Goal: Information Seeking & Learning: Learn about a topic

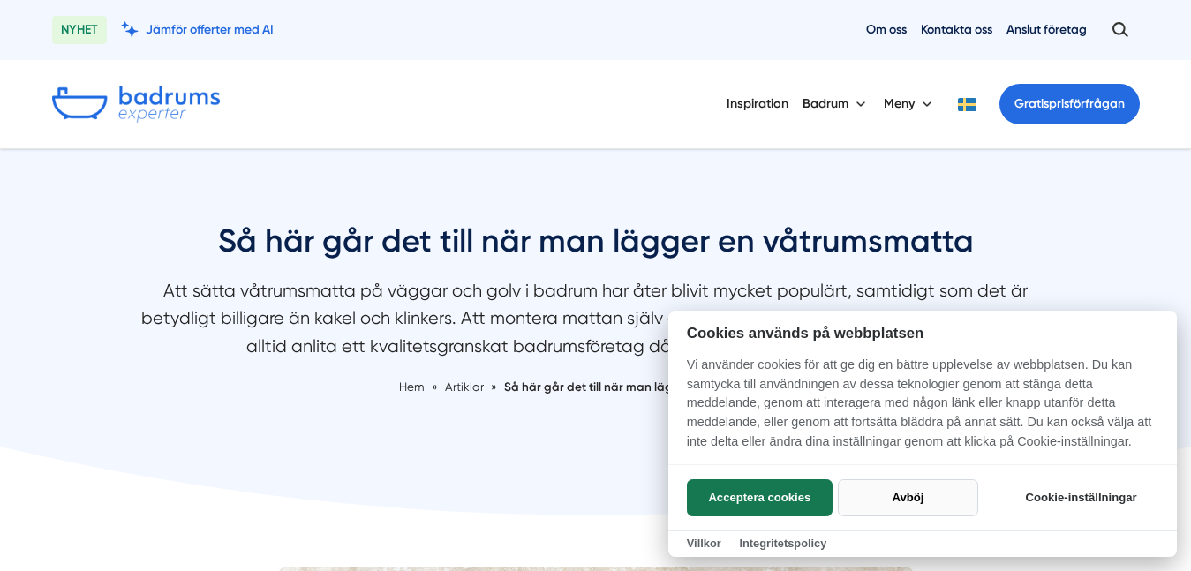
click at [909, 507] on button "Avböj" at bounding box center [908, 497] width 140 height 37
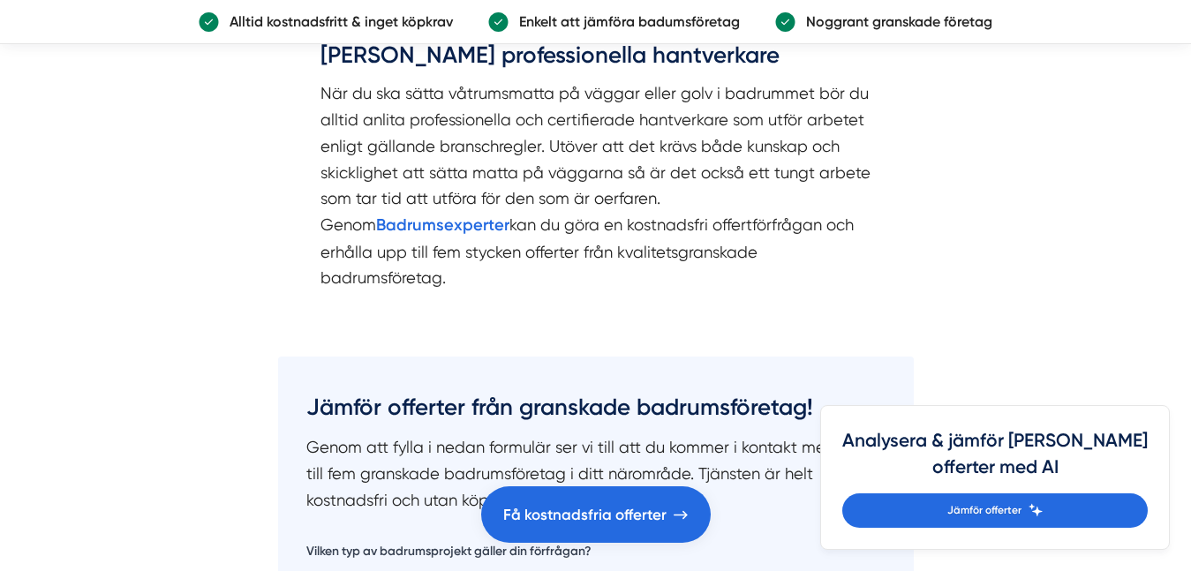
scroll to position [4028, 0]
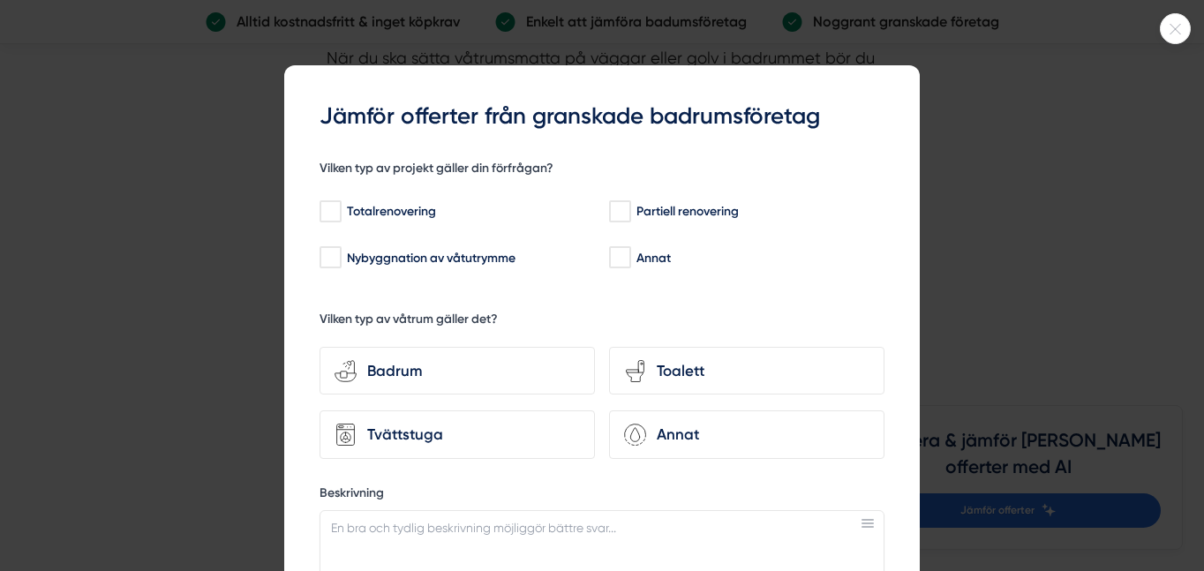
click at [1178, 31] on icon at bounding box center [1176, 29] width 11 height 11
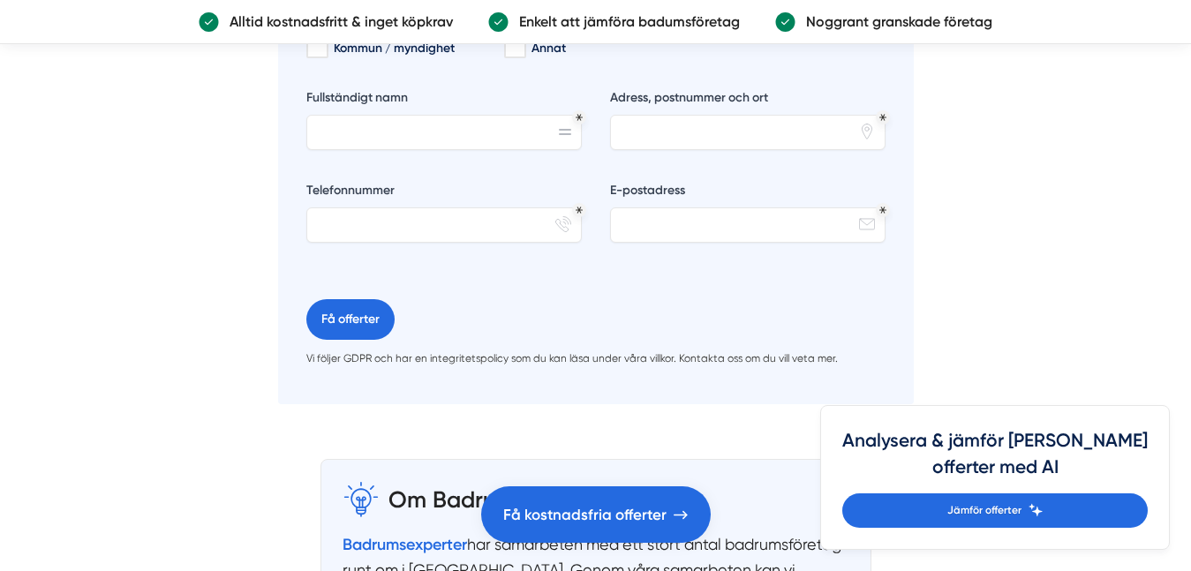
scroll to position [5481, 0]
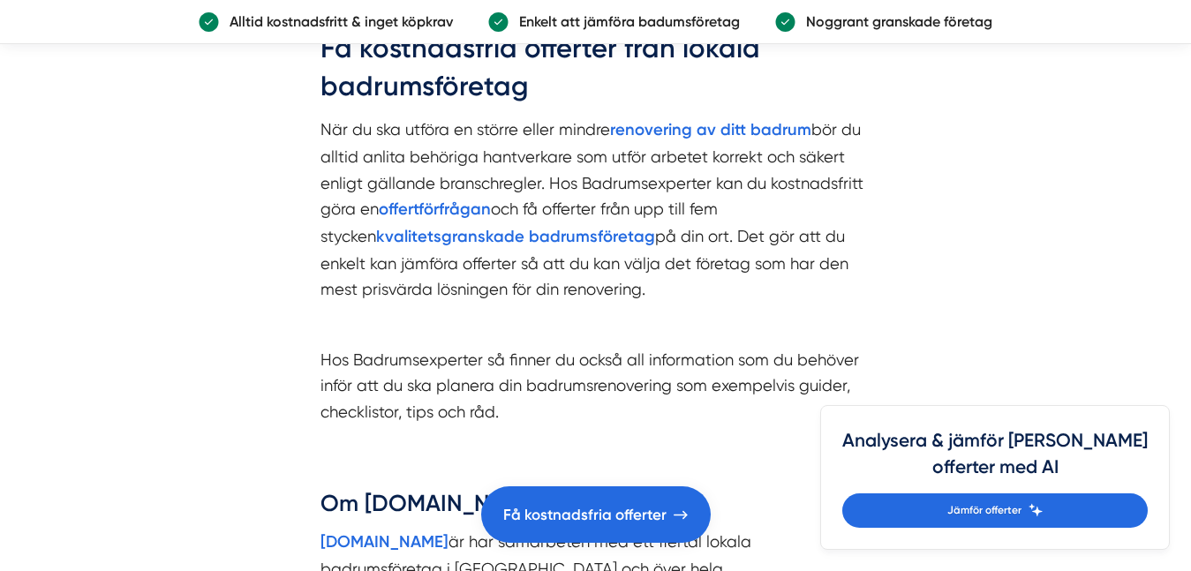
scroll to position [6345, 0]
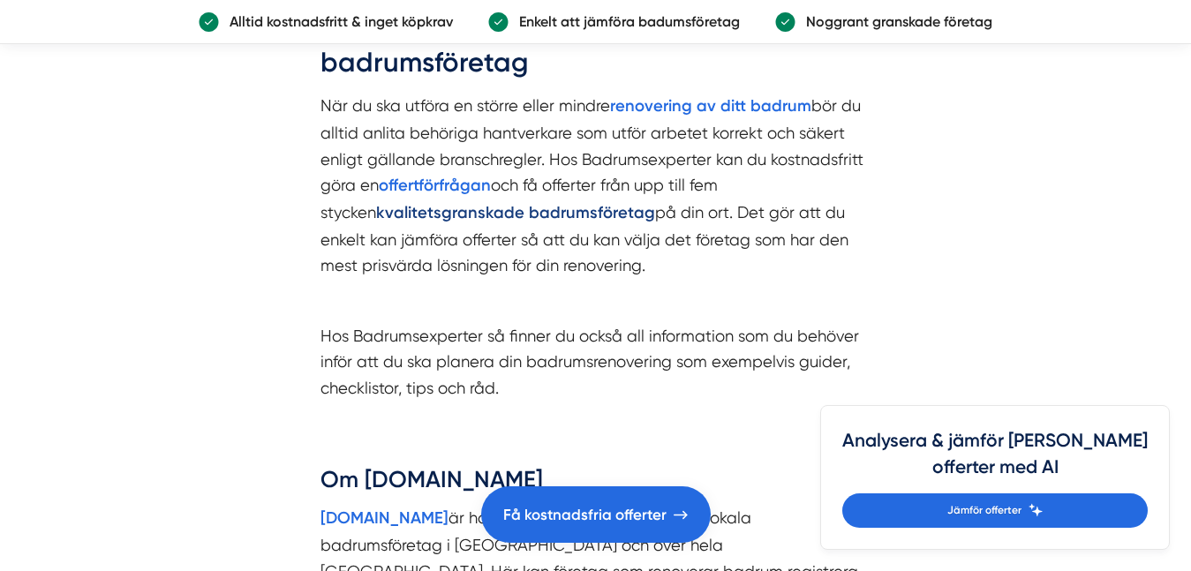
click at [553, 203] on strong "kvalitetsgranskade badrumsföretag" at bounding box center [515, 212] width 279 height 19
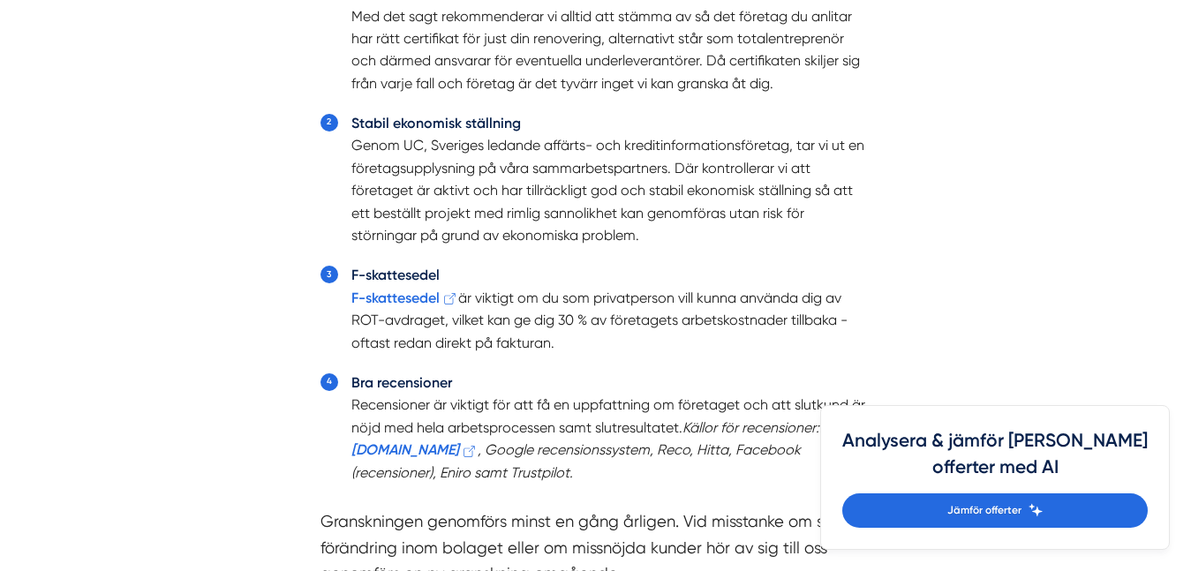
scroll to position [1828, 0]
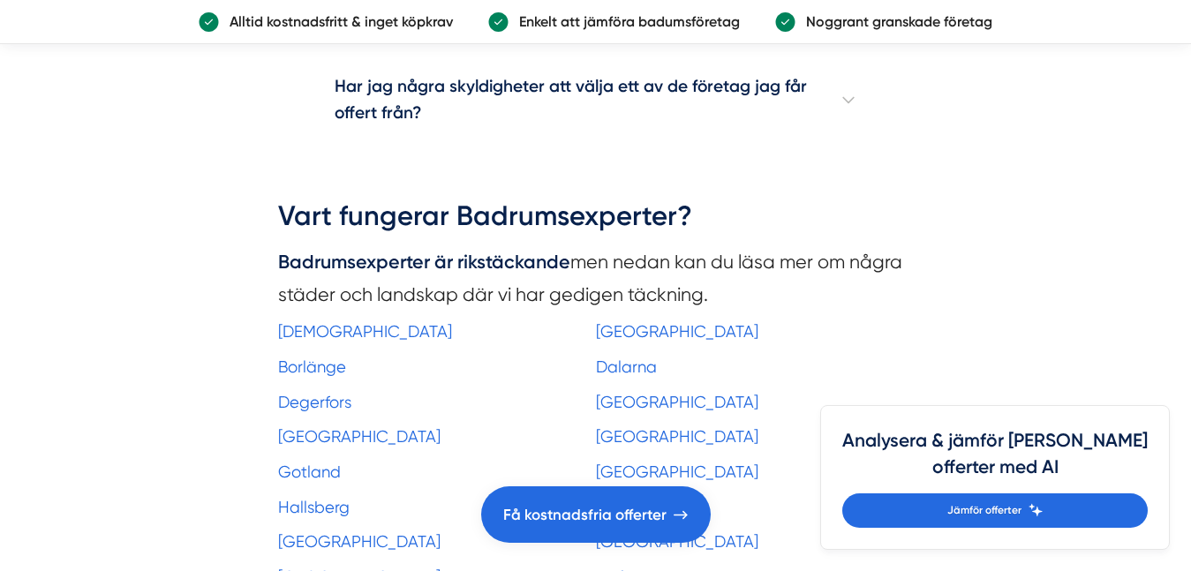
scroll to position [3357, 0]
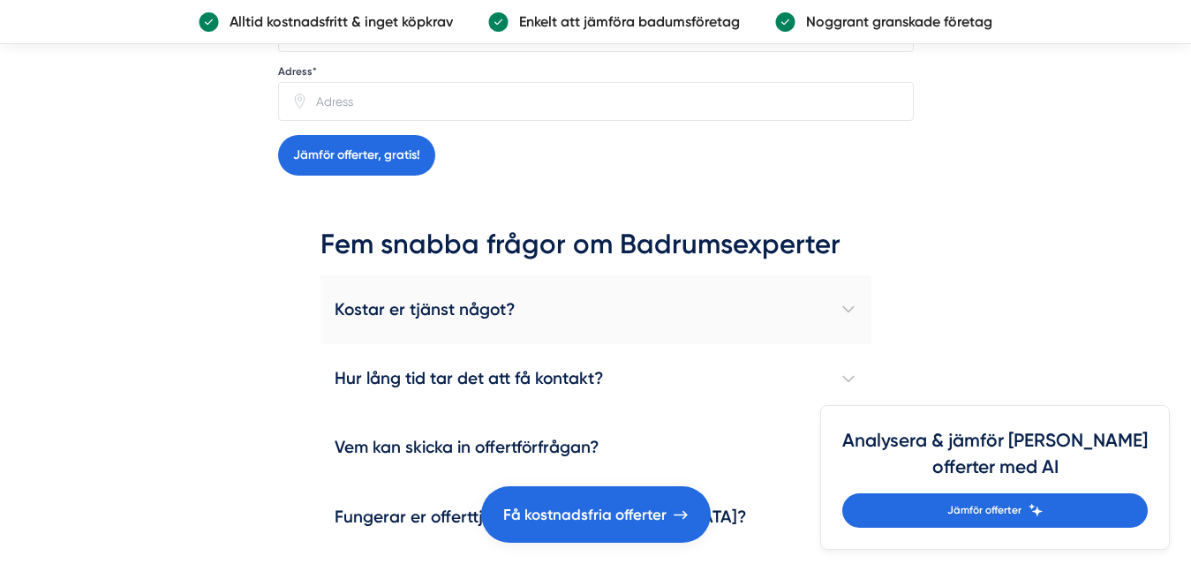
click at [359, 308] on h4 "Kostar er tjänst något?" at bounding box center [595, 309] width 551 height 69
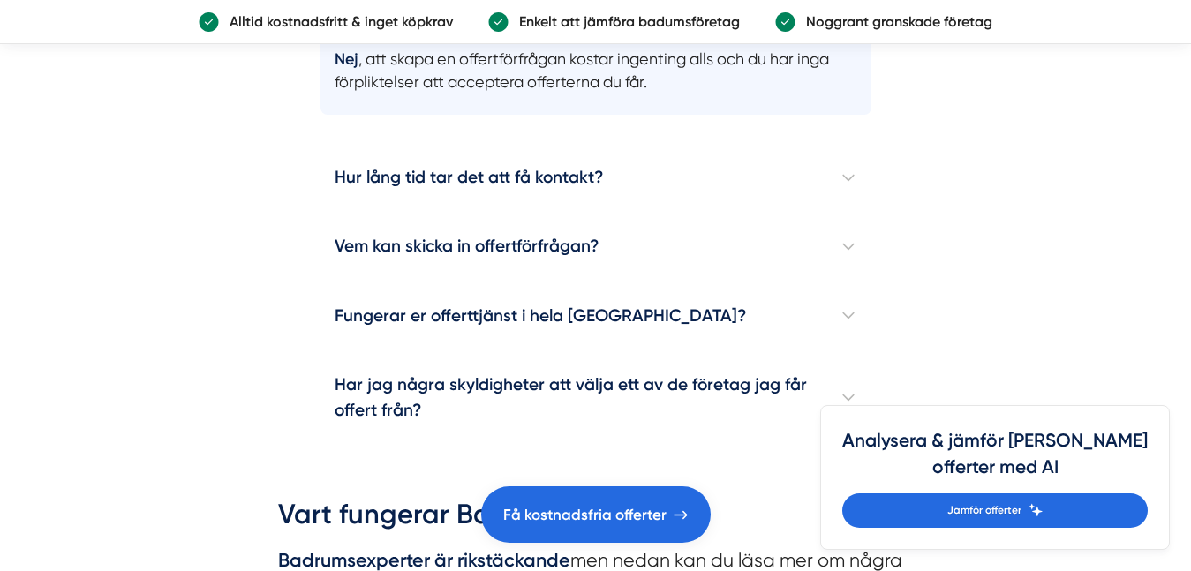
scroll to position [3710, 0]
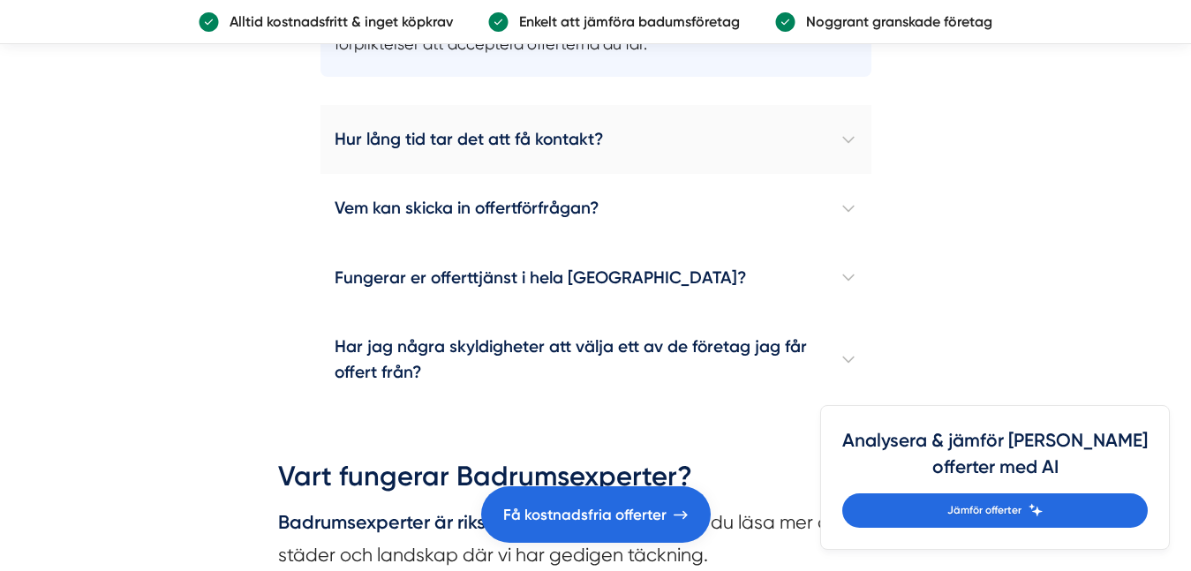
click at [409, 146] on h4 "Hur lång tid tar det att få kontakt?" at bounding box center [595, 139] width 551 height 69
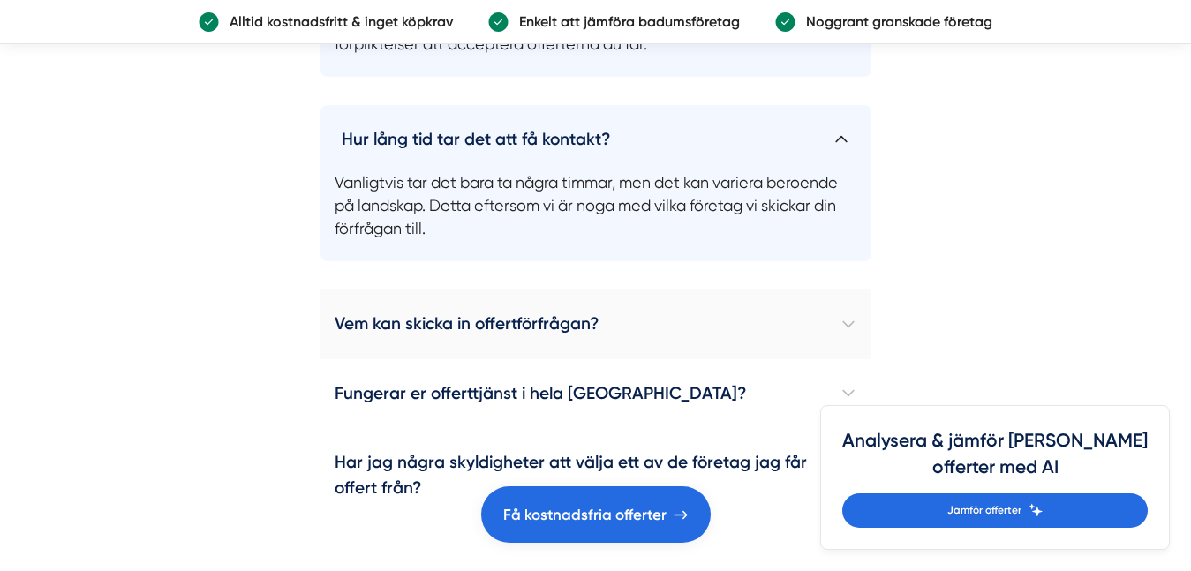
click at [351, 338] on h4 "Vem kan skicka in offertförfrågan?" at bounding box center [595, 324] width 551 height 69
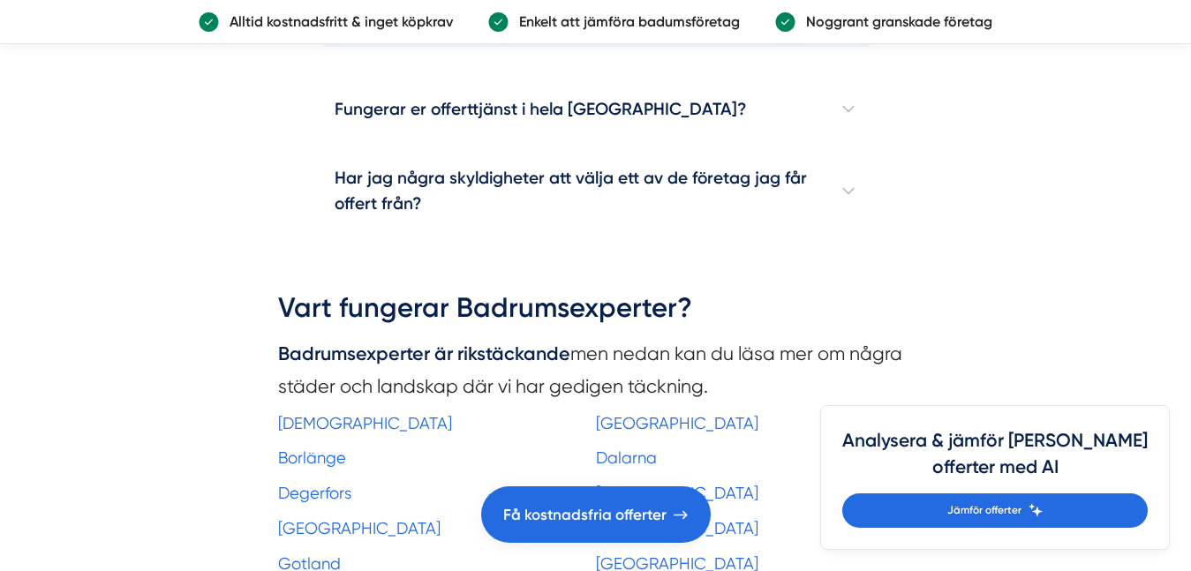
scroll to position [4134, 0]
click at [368, 176] on h4 "Har jag några skyldigheter att välja ett av de företag jag får offert från?" at bounding box center [595, 190] width 551 height 95
